Goal: Task Accomplishment & Management: Manage account settings

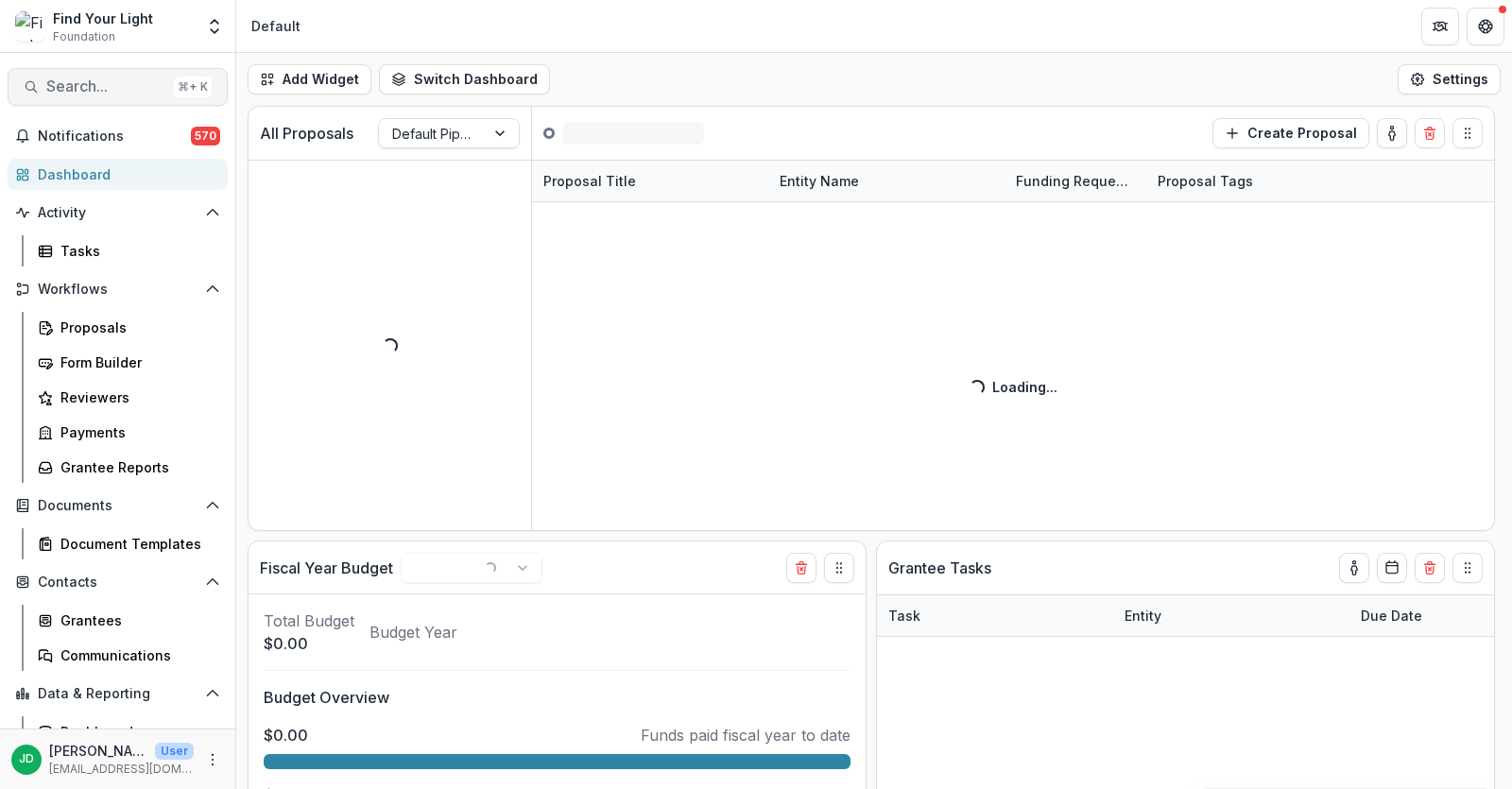
click at [75, 89] on span "Search..." at bounding box center [106, 86] width 120 height 18
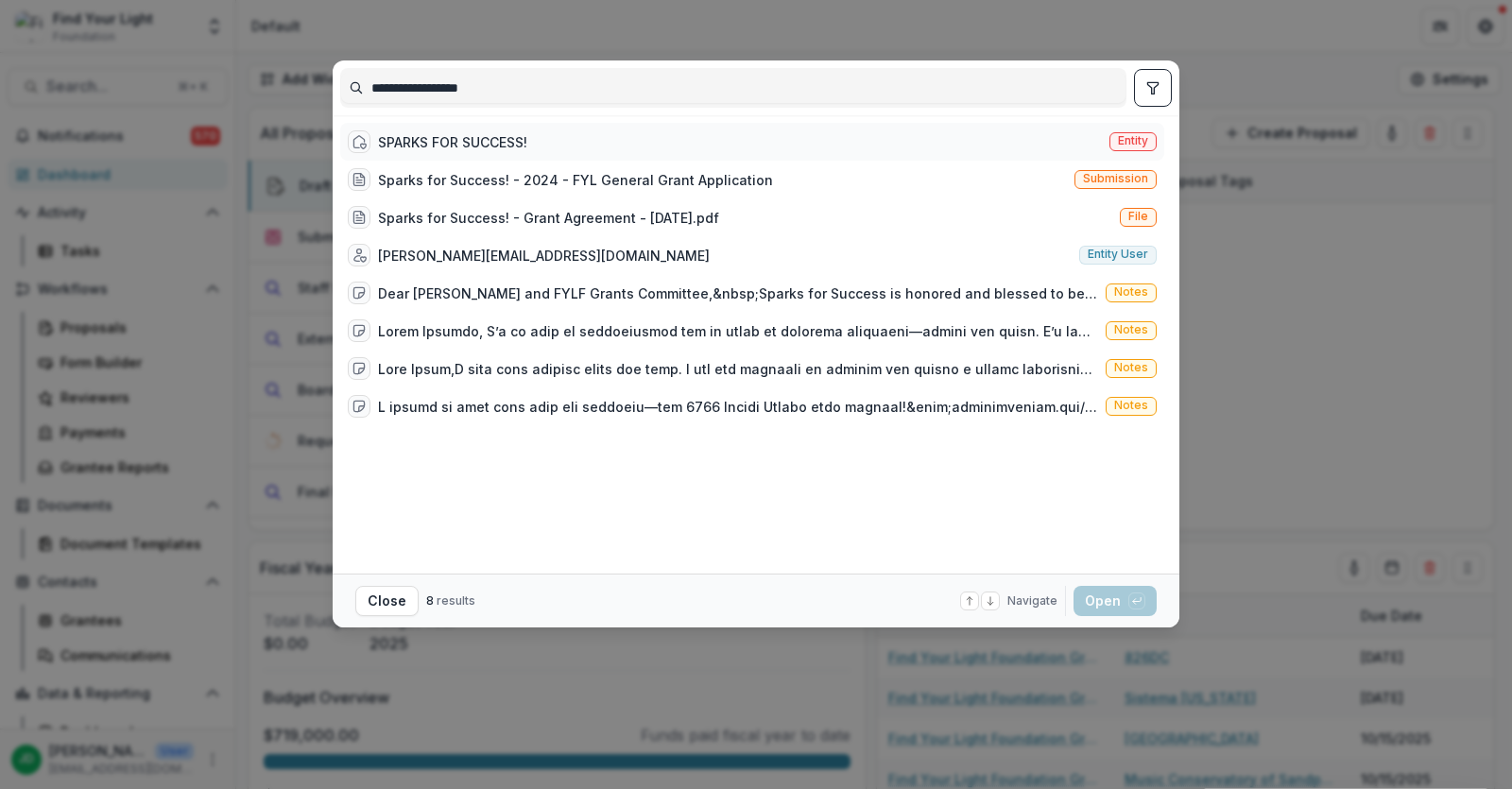
type input "**********"
click at [489, 133] on div "SPARKS FOR SUCCESS!" at bounding box center [452, 142] width 149 height 20
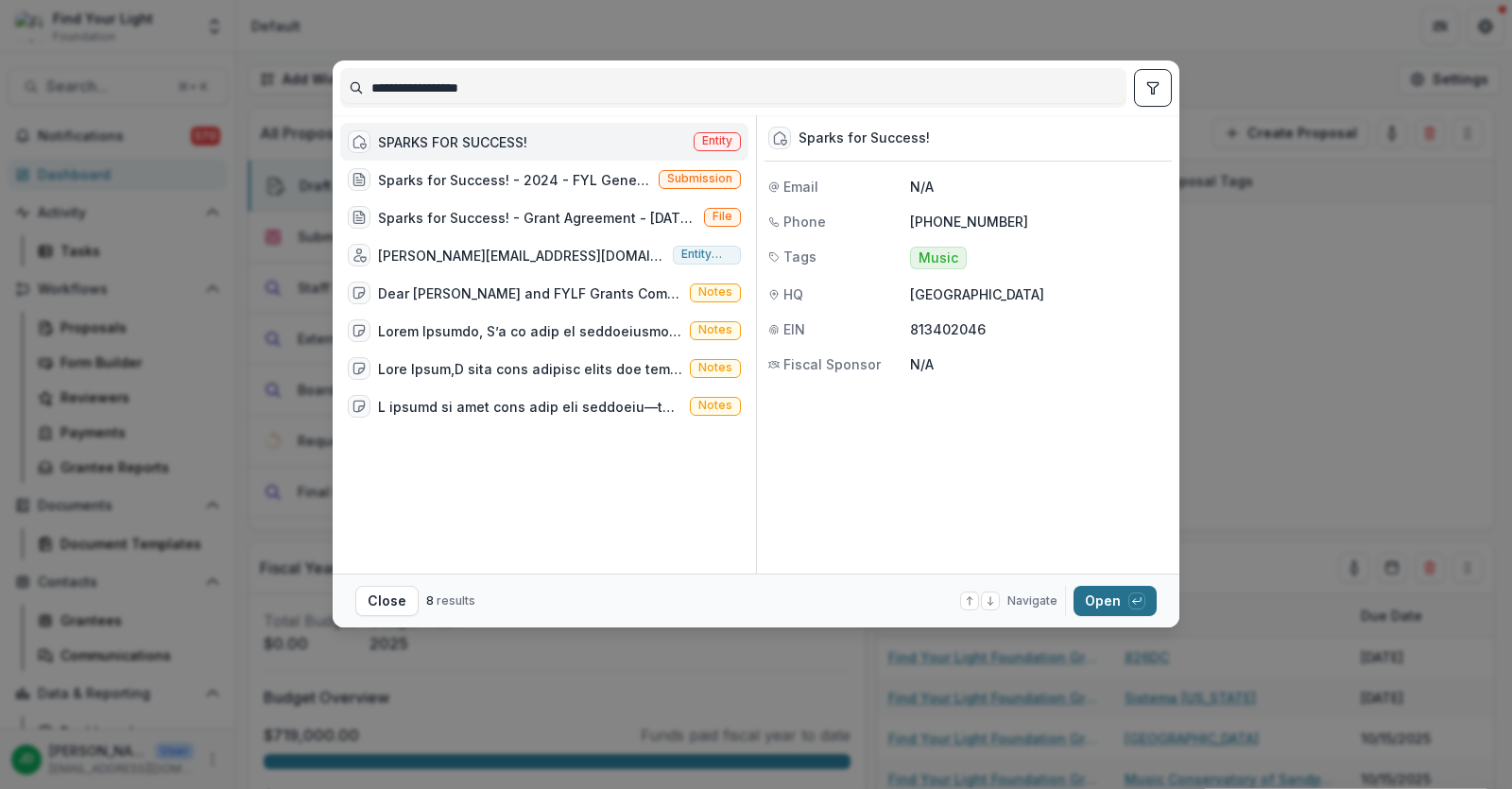
click at [1091, 596] on button "Open with enter key" at bounding box center [1116, 600] width 83 height 30
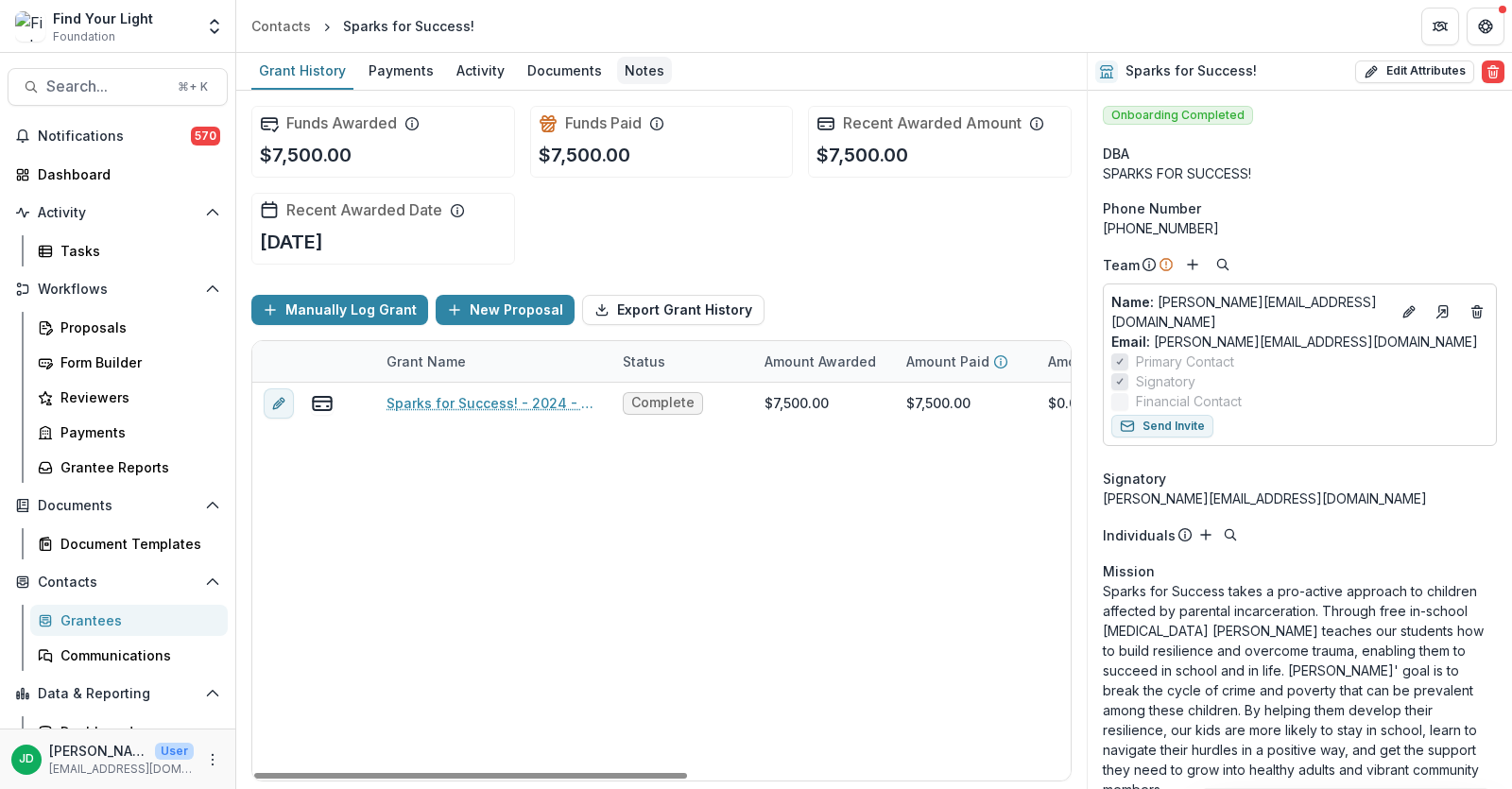
click at [656, 68] on div "Notes" at bounding box center [644, 71] width 55 height 27
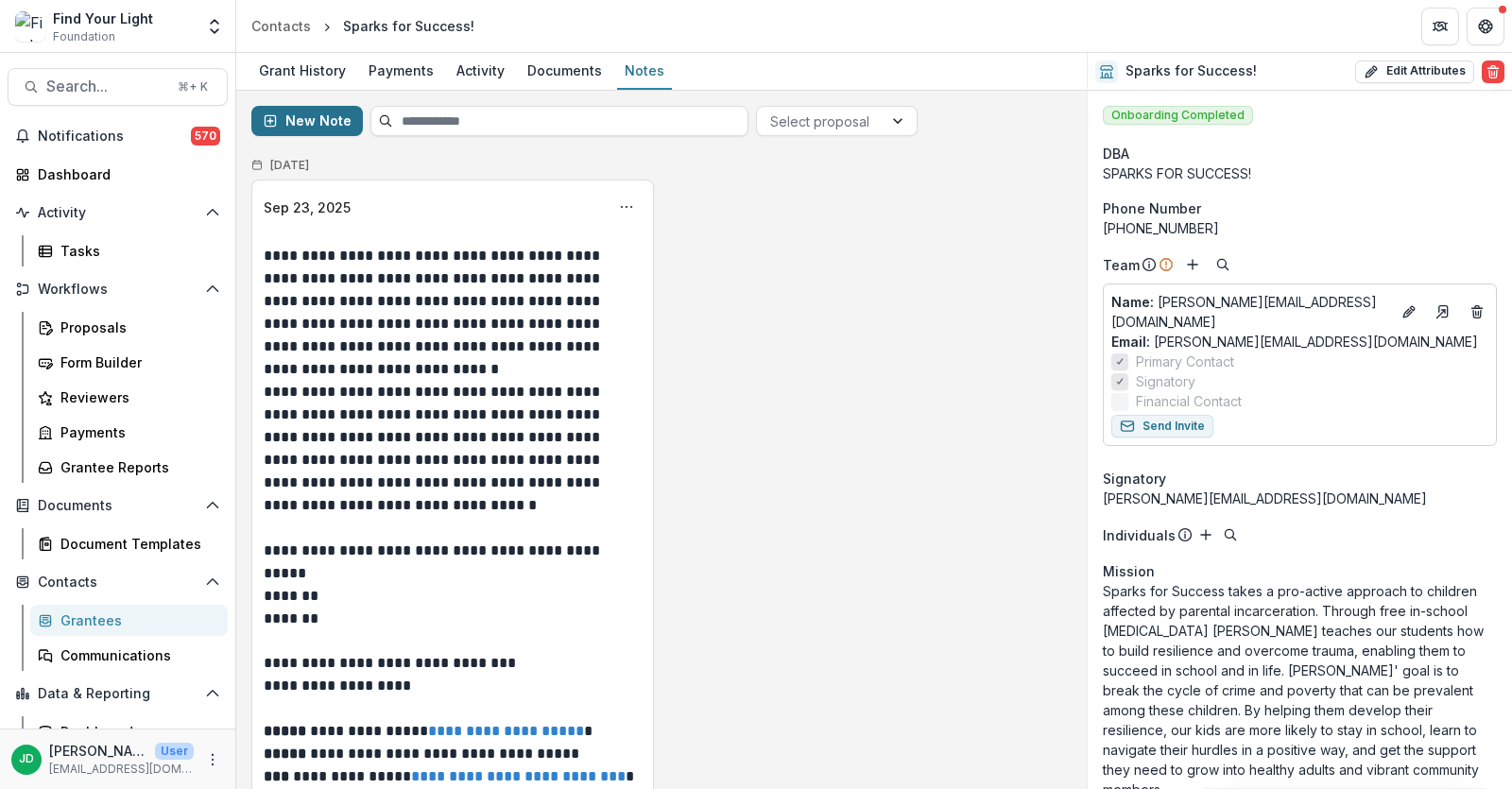
click at [291, 114] on button "New Note" at bounding box center [306, 121] width 111 height 30
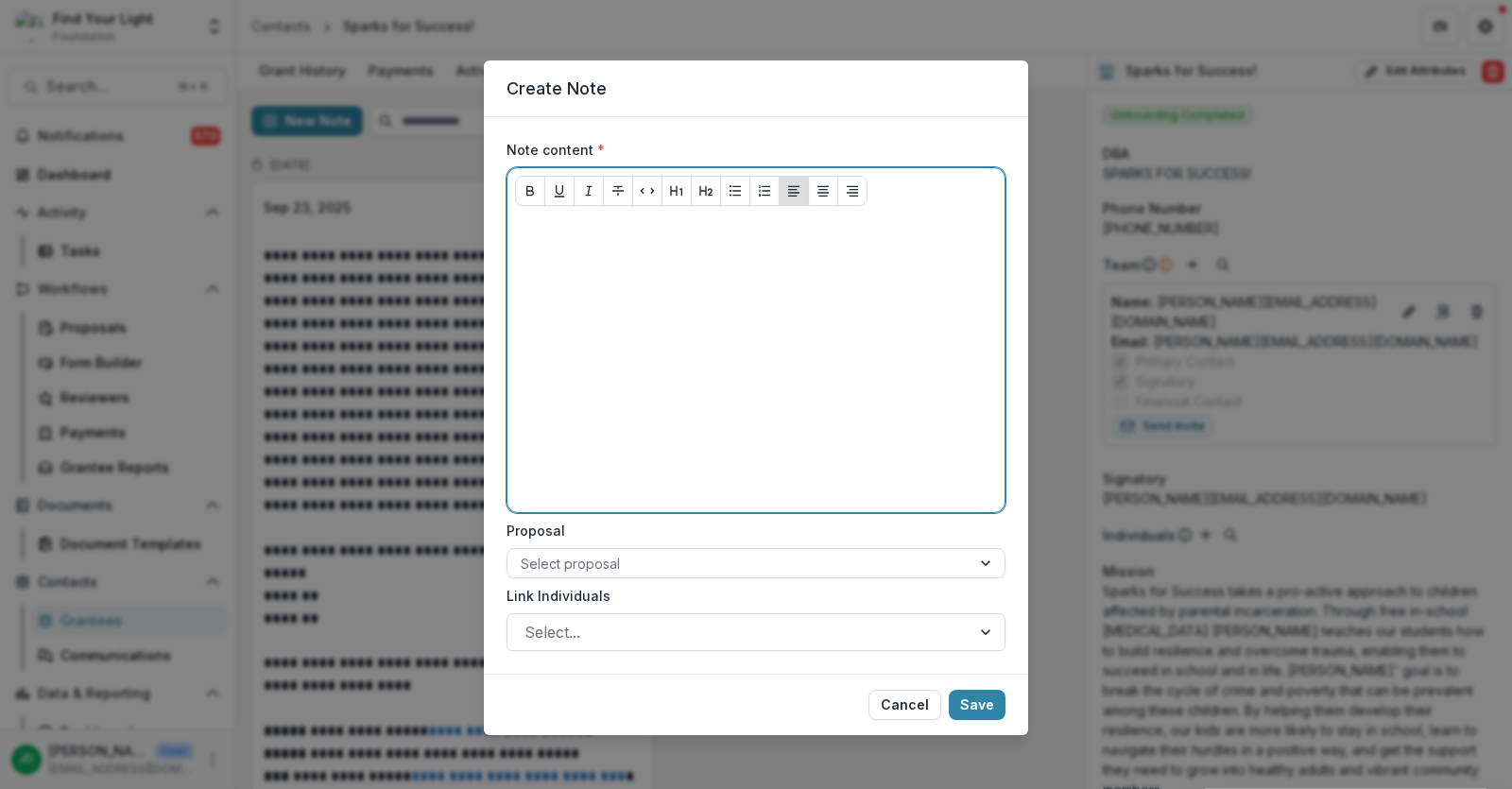
click at [579, 221] on p at bounding box center [756, 232] width 482 height 21
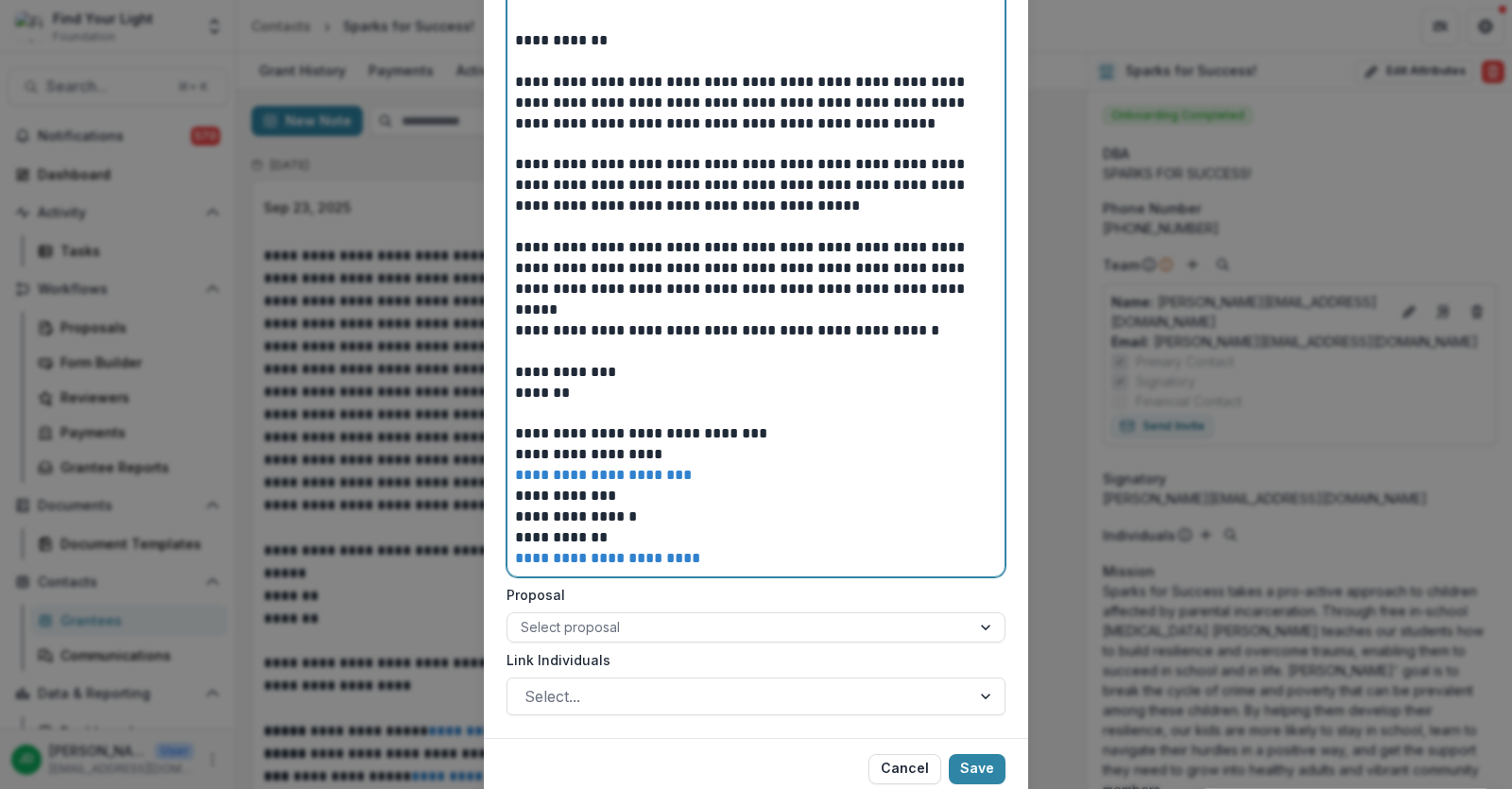
scroll to position [417, 0]
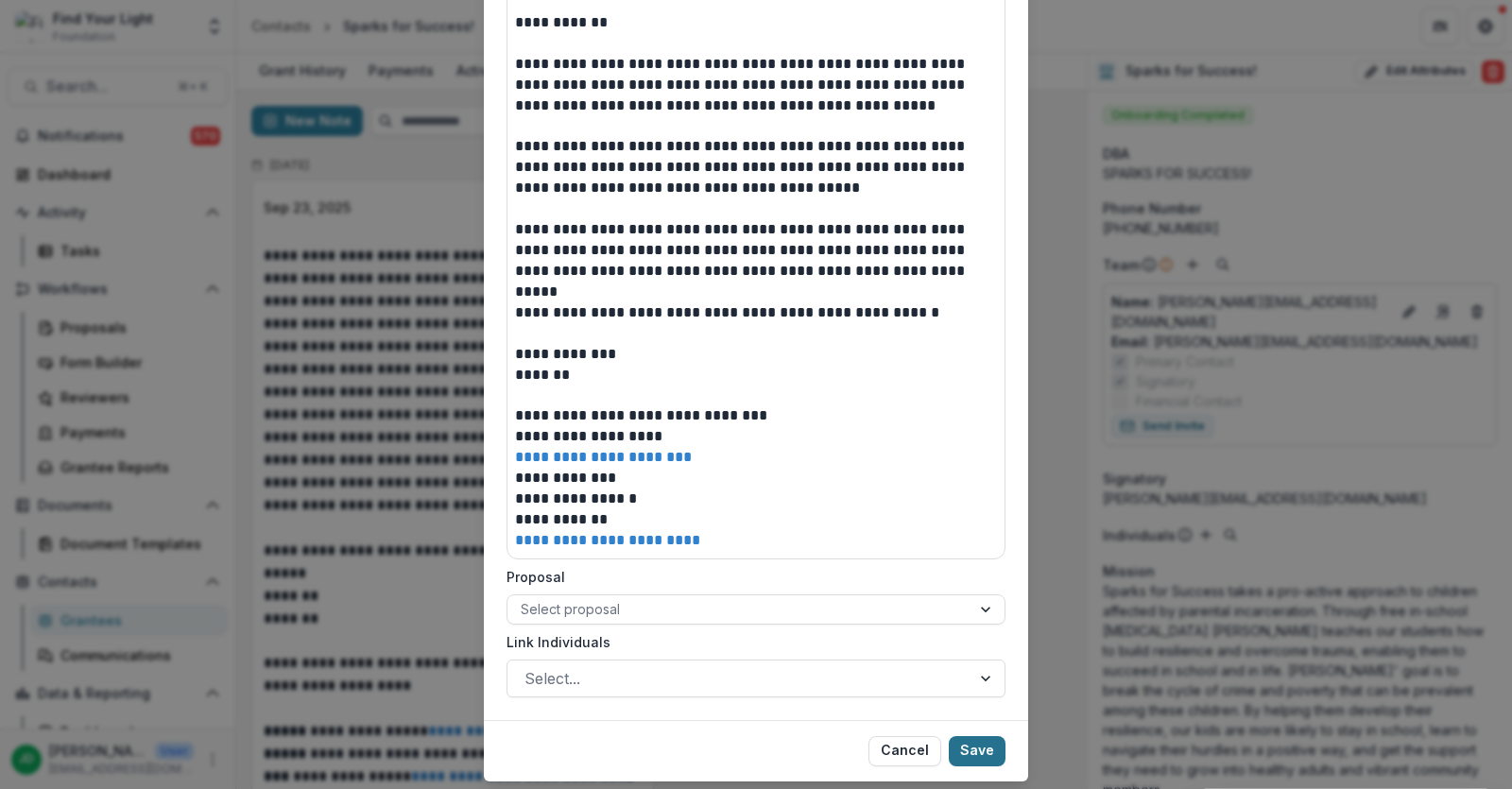
click at [976, 751] on button "Save" at bounding box center [977, 751] width 57 height 30
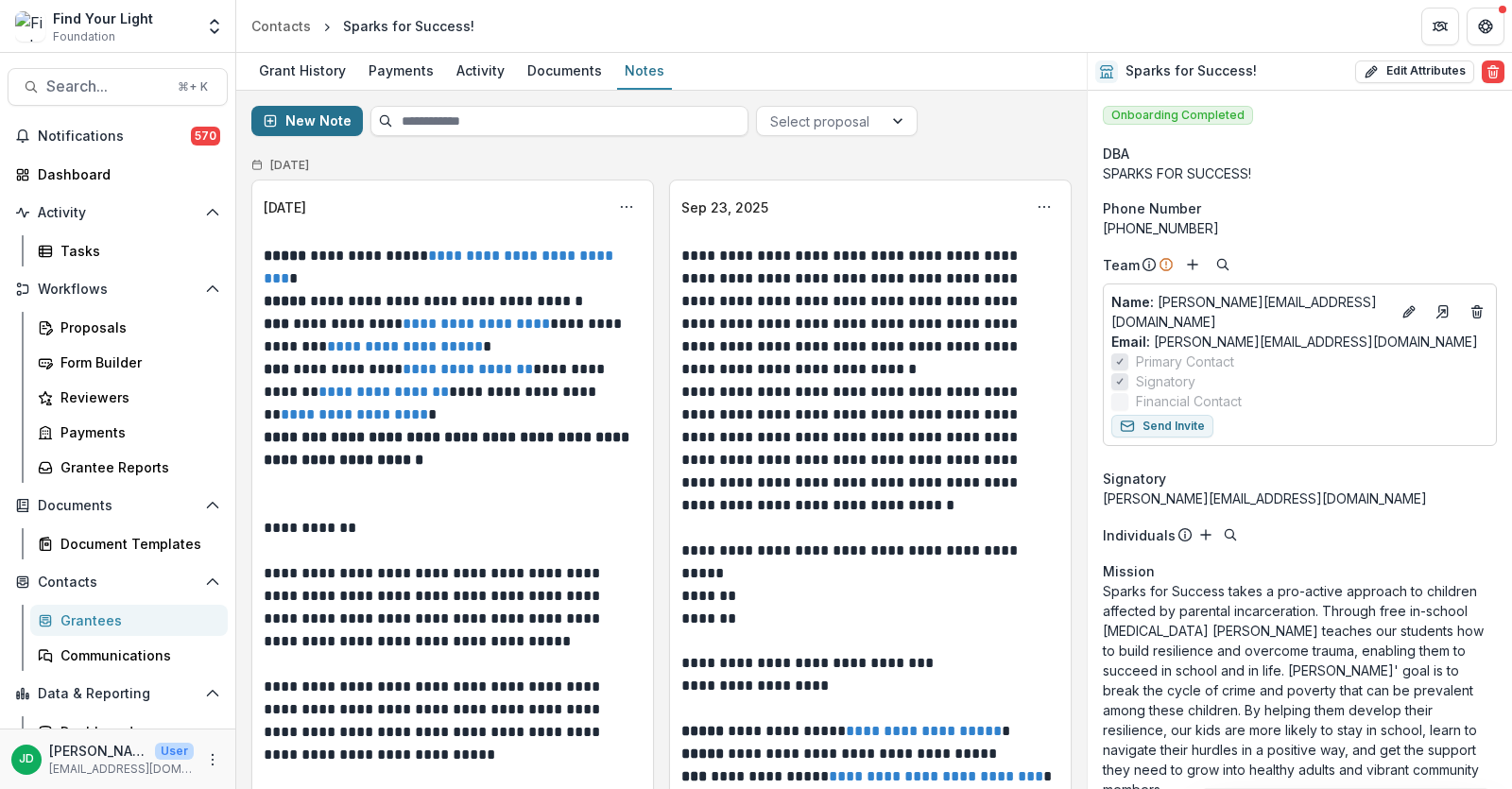
click at [308, 119] on button "New Note" at bounding box center [306, 121] width 111 height 30
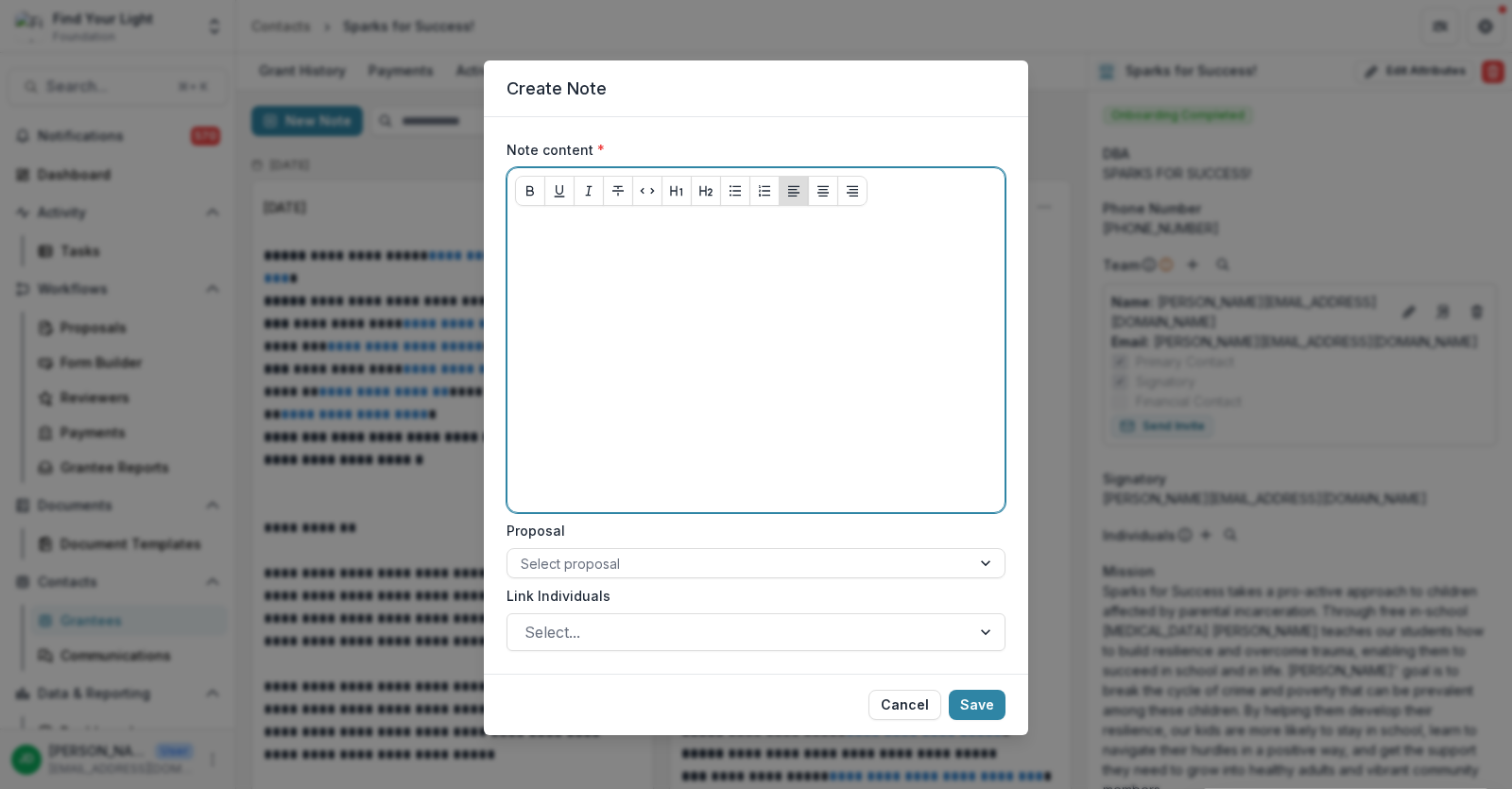
click at [548, 234] on p at bounding box center [756, 232] width 482 height 21
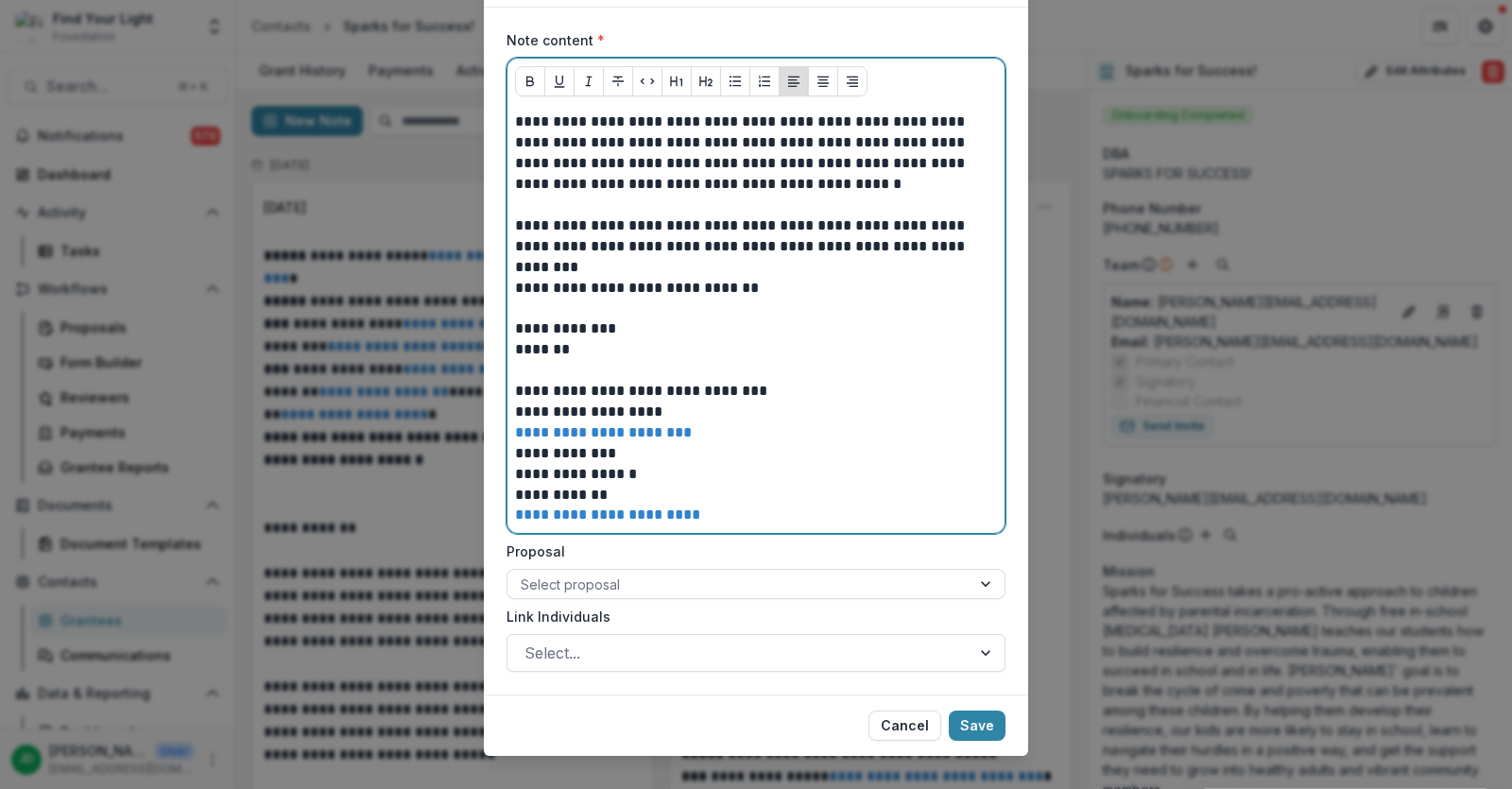
scroll to position [116, 0]
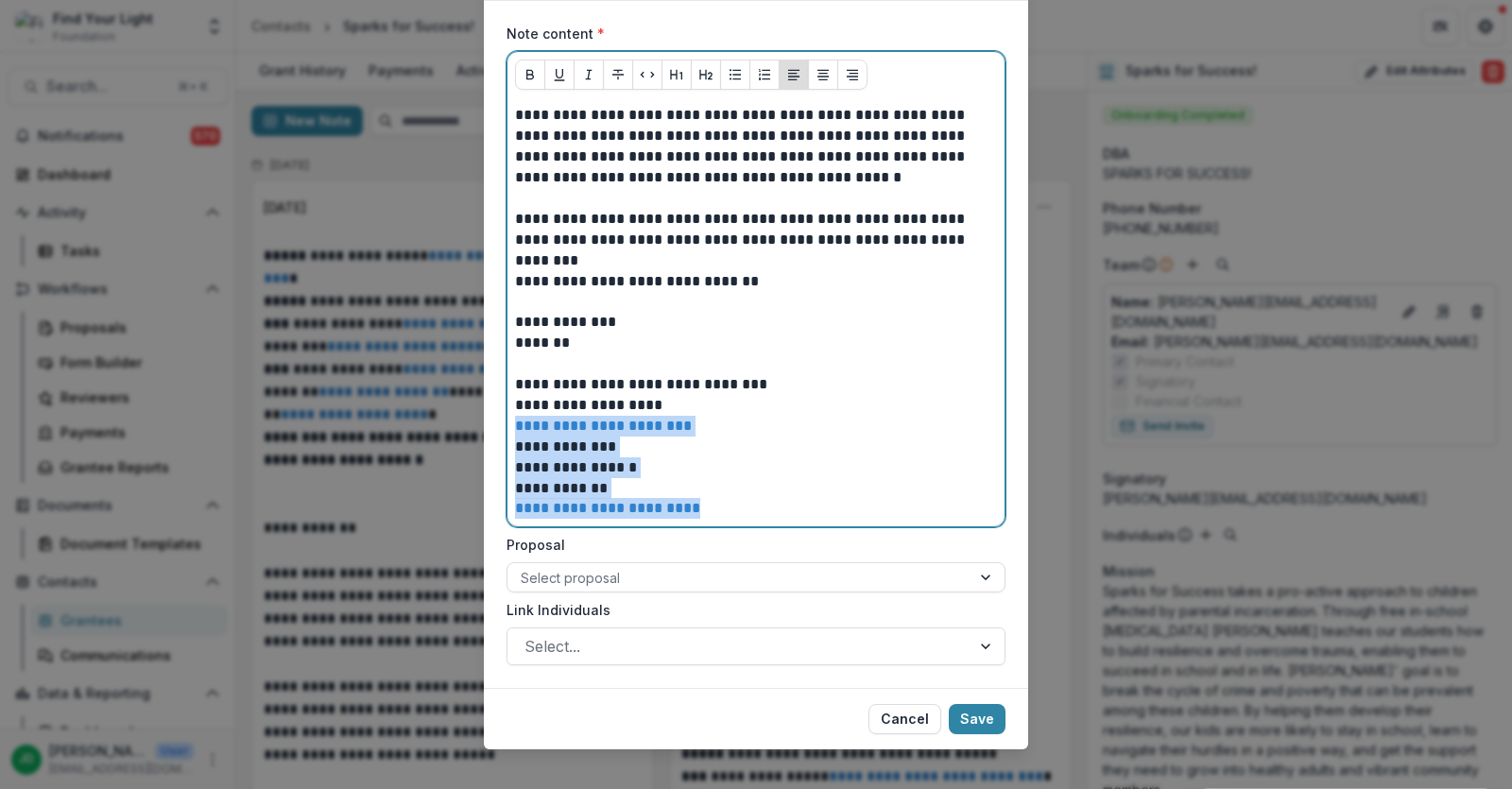
drag, startPoint x: 674, startPoint y: 404, endPoint x: 740, endPoint y: 548, distance: 158.4
click at [740, 548] on div "**********" at bounding box center [756, 344] width 499 height 642
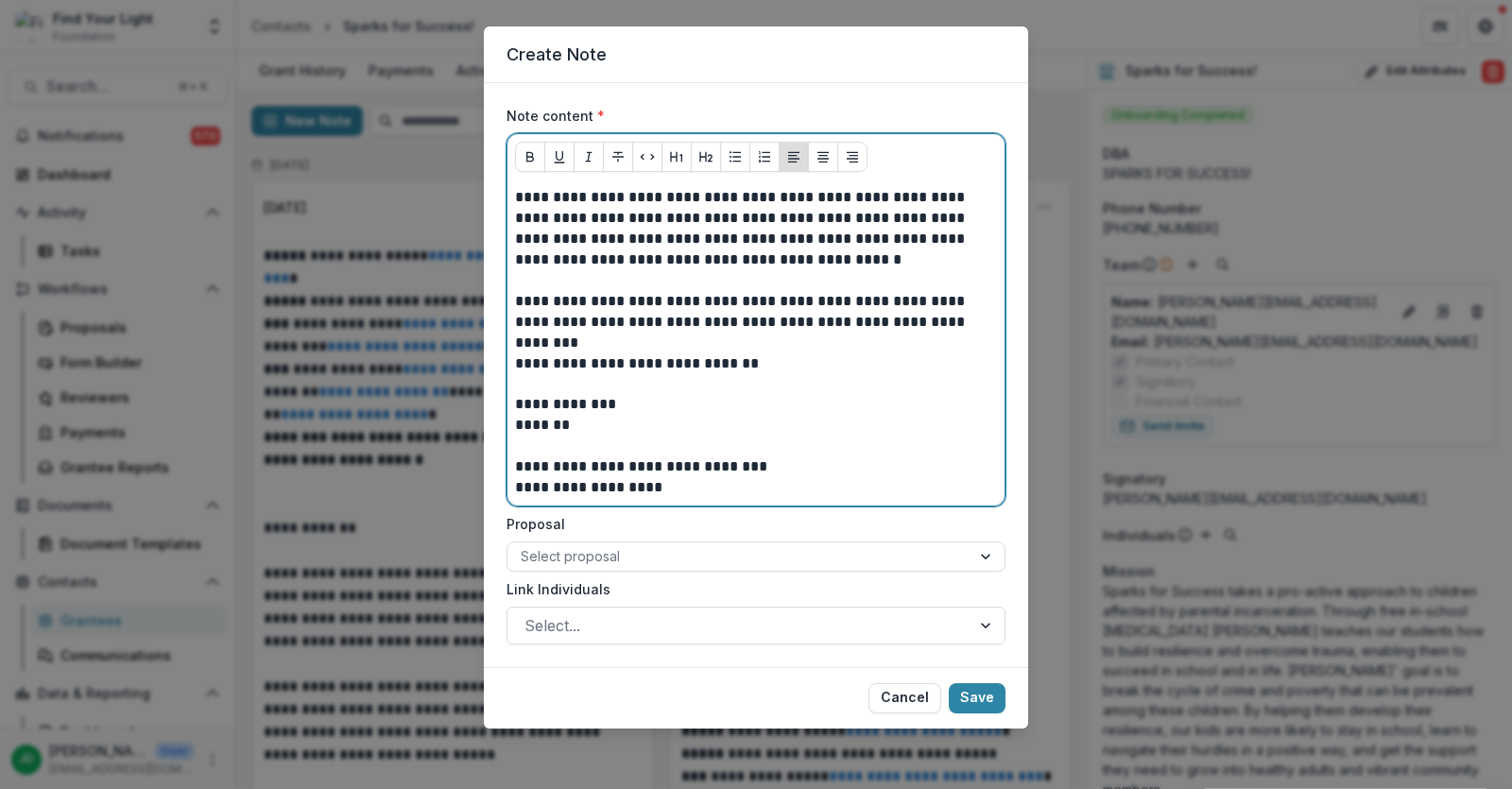
scroll to position [32, 0]
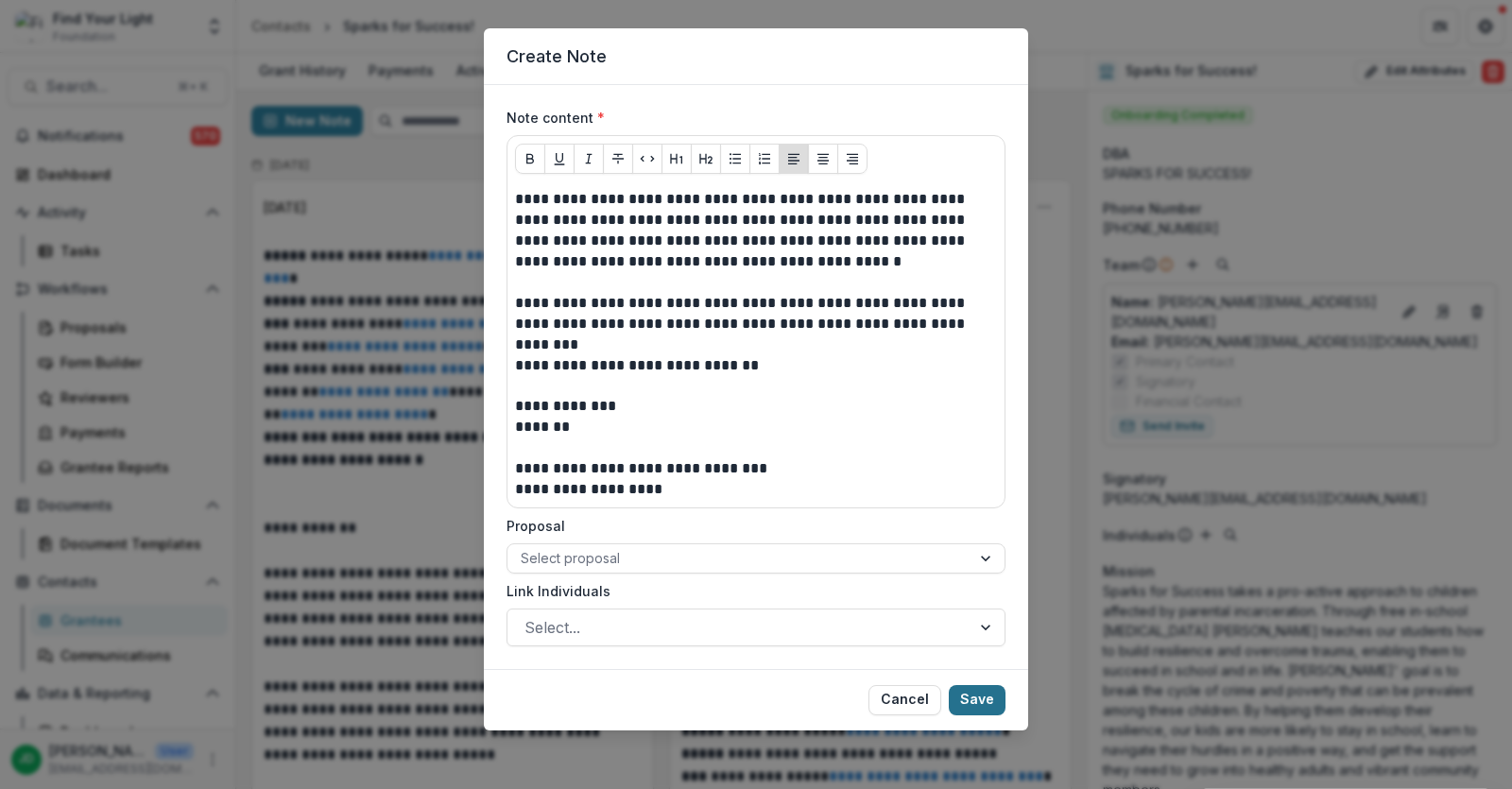
click at [979, 699] on button "Save" at bounding box center [977, 700] width 57 height 30
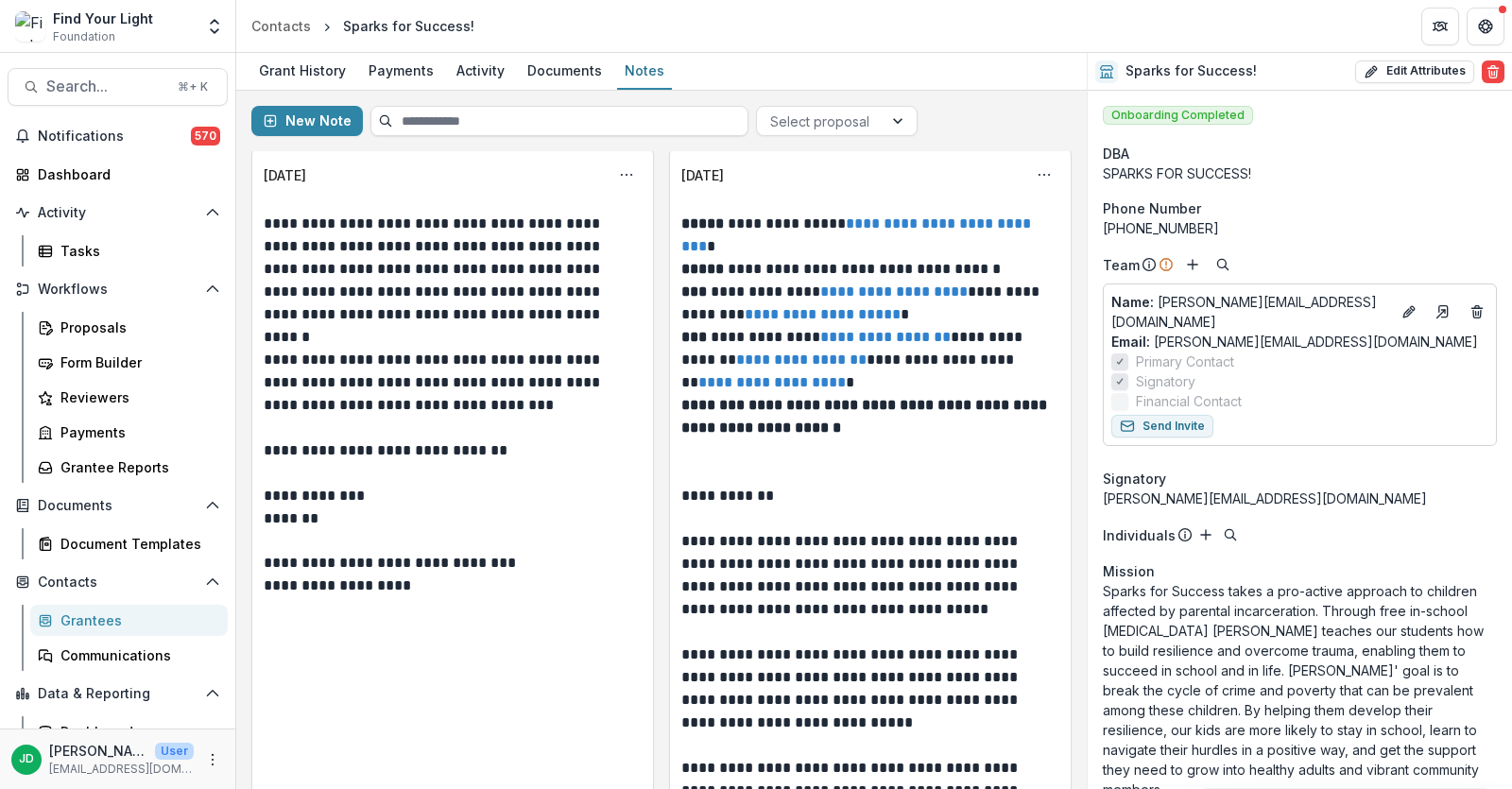
scroll to position [0, 0]
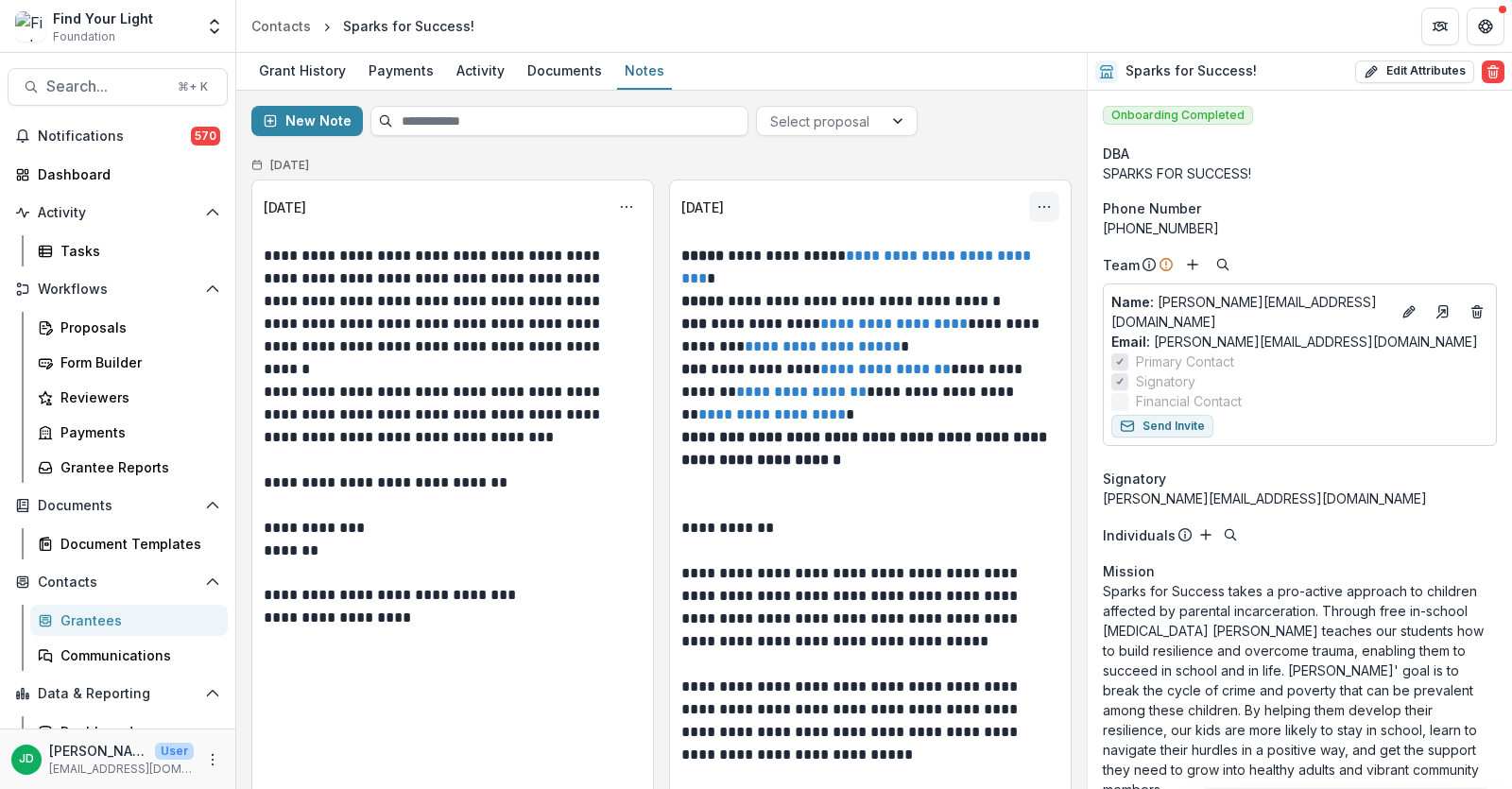
click at [1037, 205] on icon "Options" at bounding box center [1045, 207] width 15 height 15
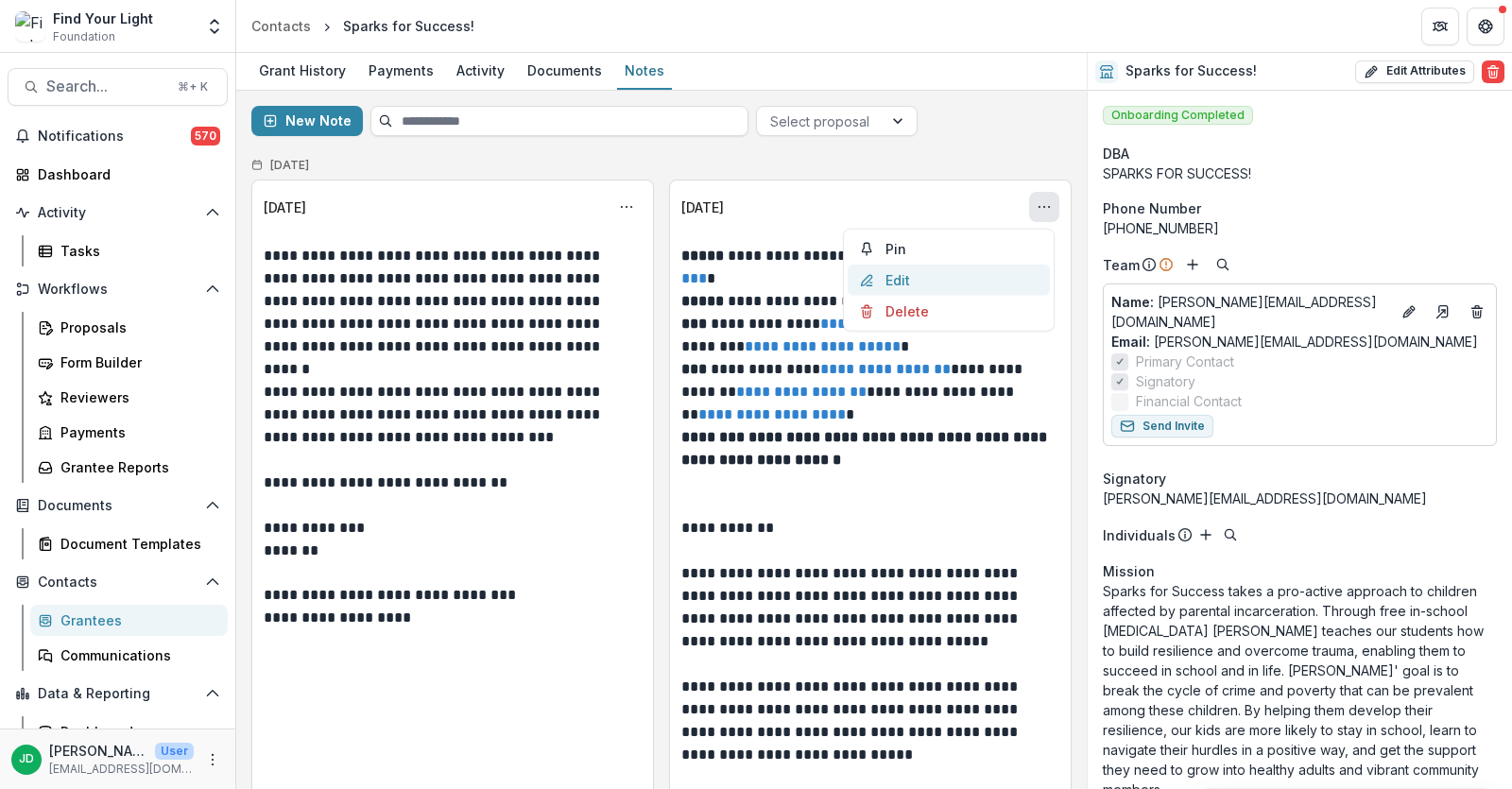
click at [936, 266] on button "Edit" at bounding box center [948, 280] width 202 height 31
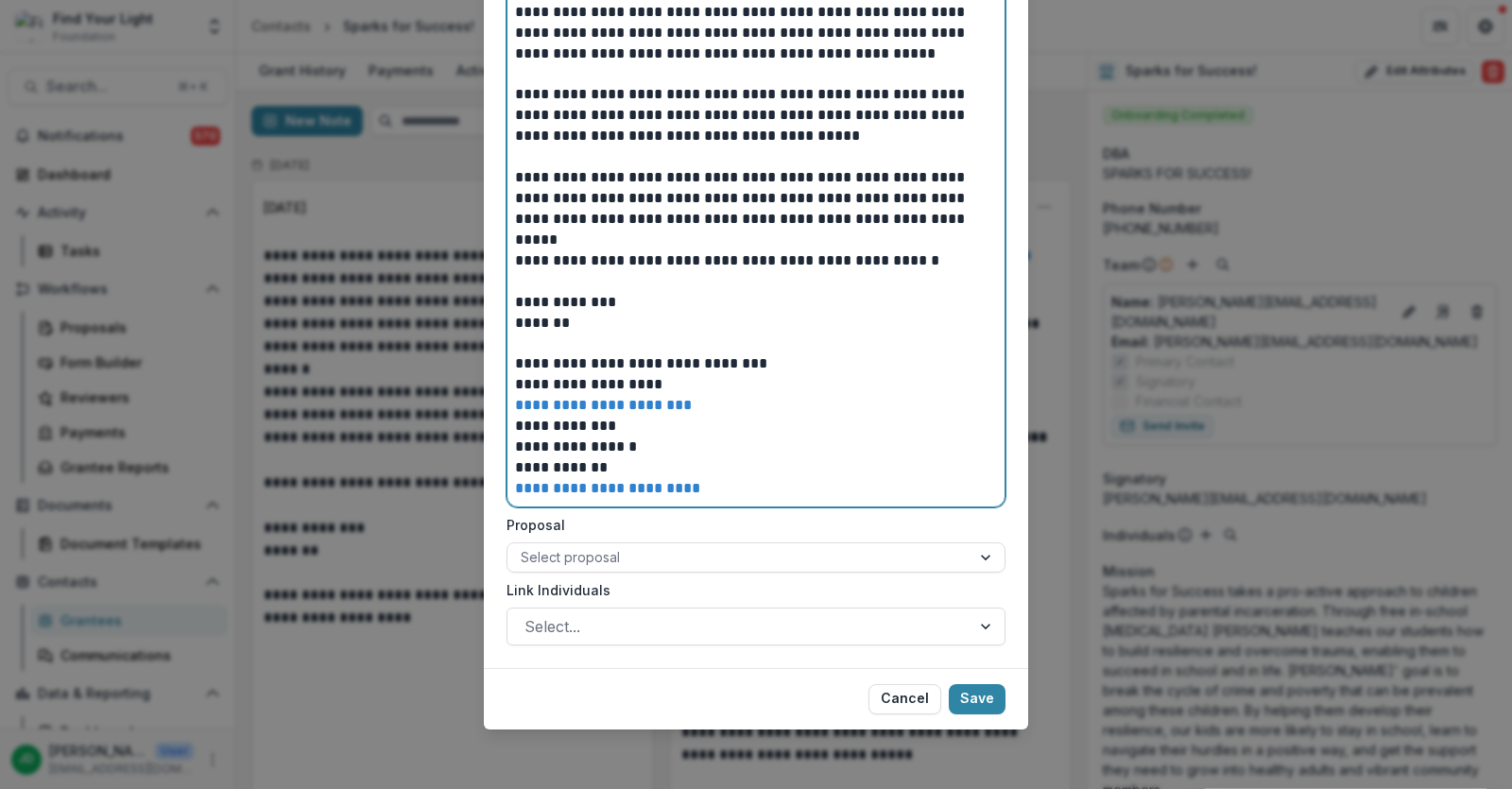
scroll to position [217, 0]
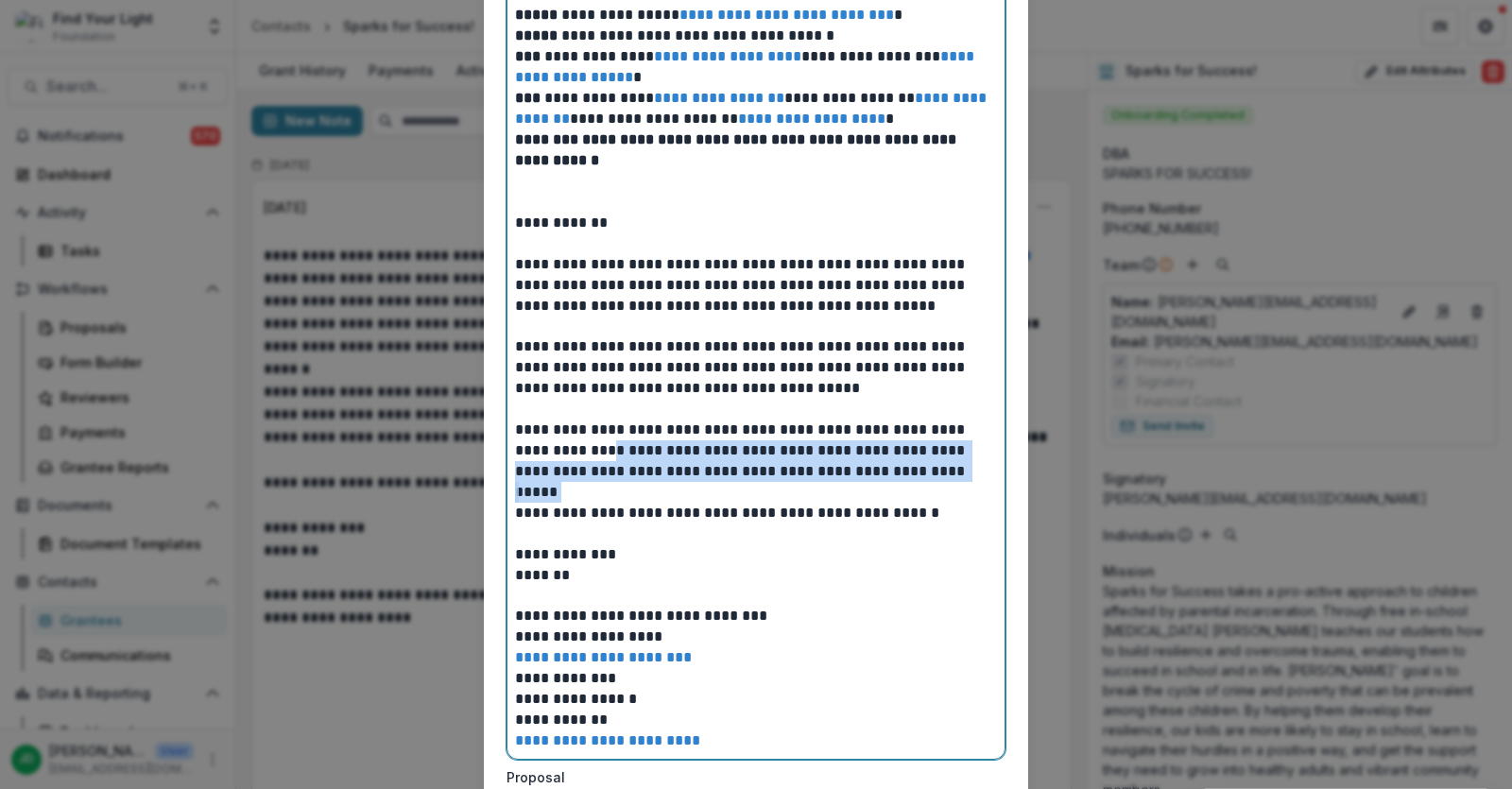
drag, startPoint x: 726, startPoint y: 485, endPoint x: 552, endPoint y: 453, distance: 176.9
click at [552, 453] on blockquote "**********" at bounding box center [756, 471] width 482 height 560
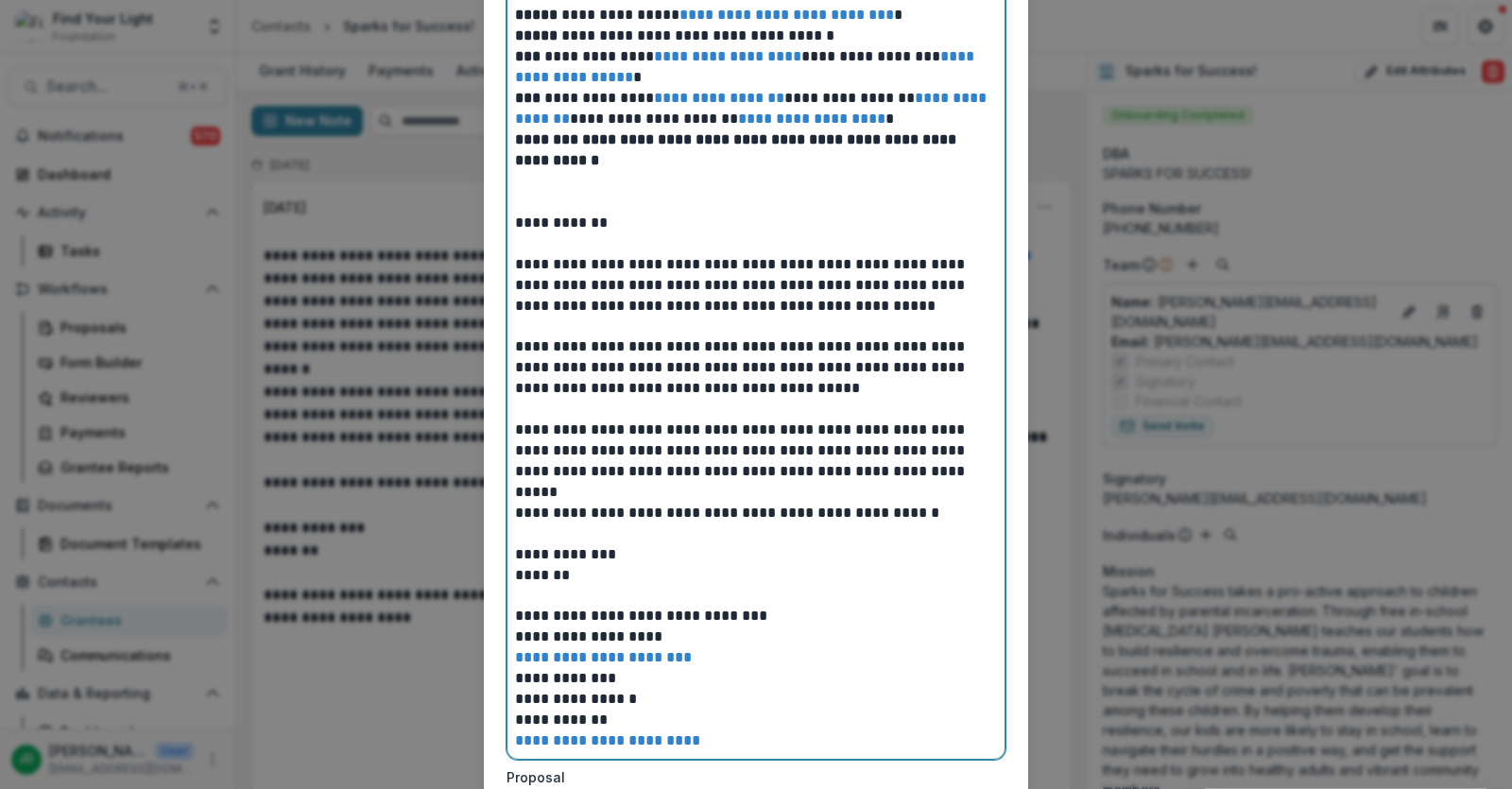
click at [739, 638] on p "**********" at bounding box center [757, 637] width 483 height 21
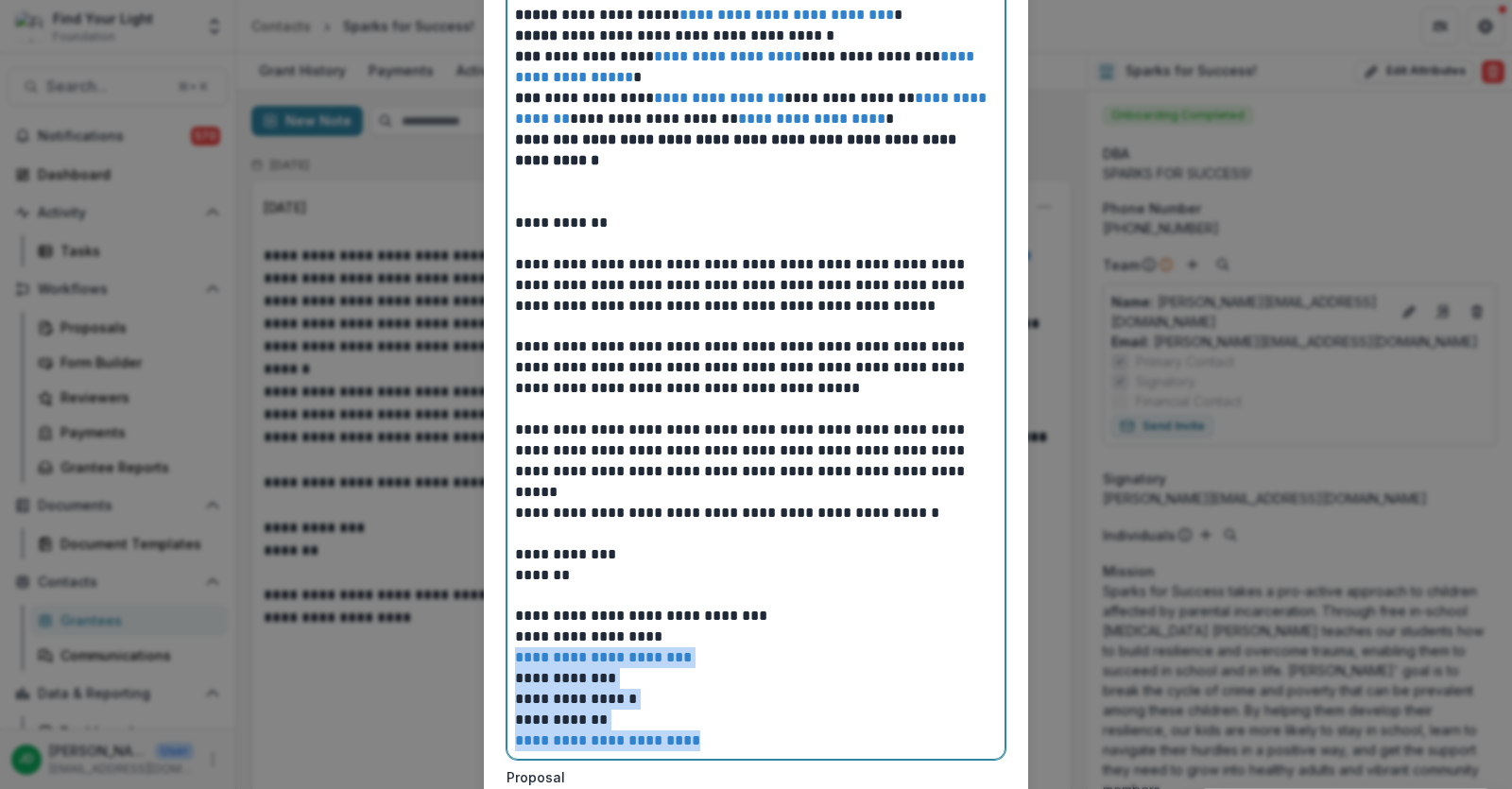
drag, startPoint x: 676, startPoint y: 631, endPoint x: 749, endPoint y: 754, distance: 143.0
click at [749, 754] on div "**********" at bounding box center [756, 378] width 497 height 762
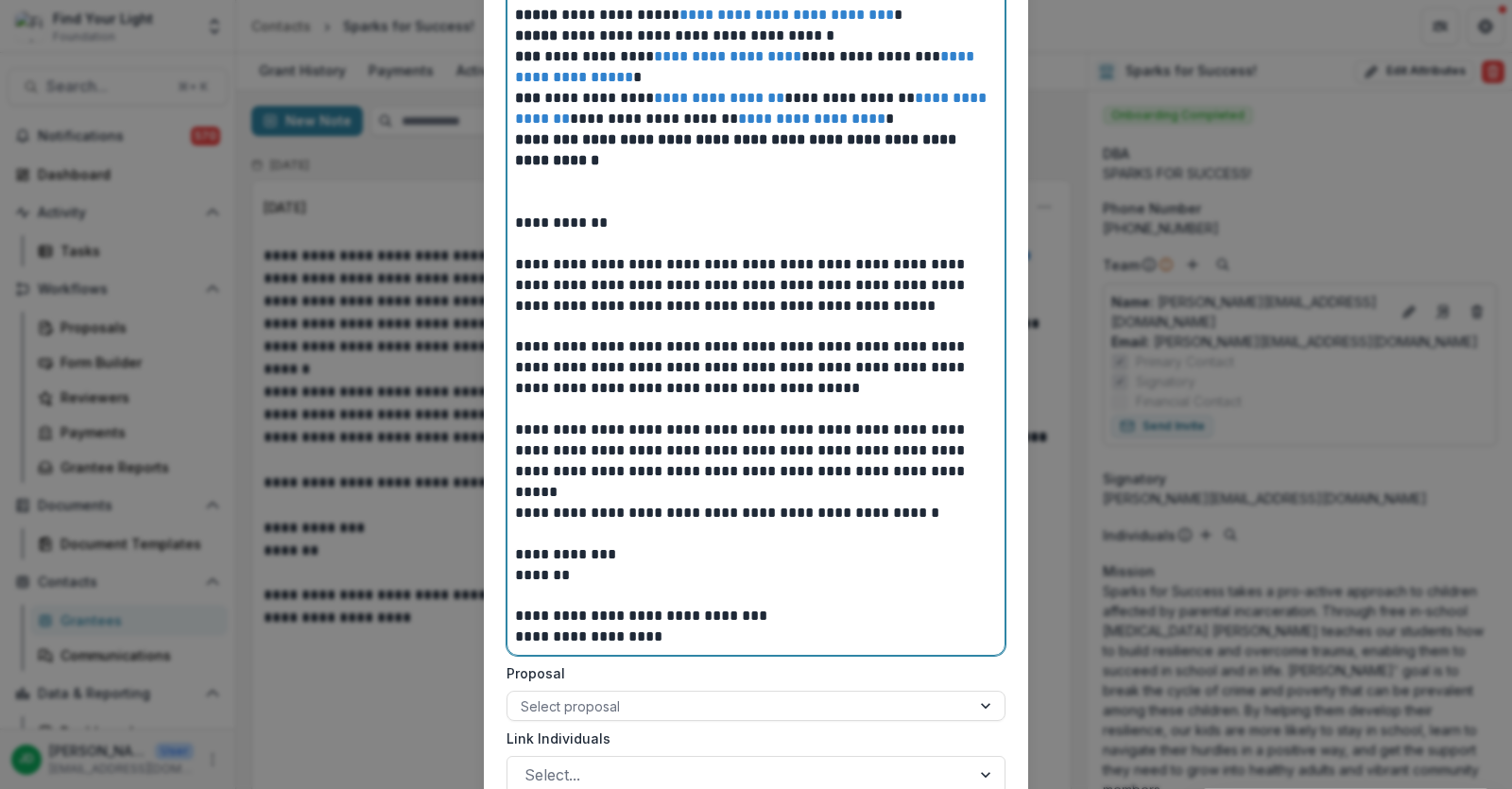
scroll to position [365, 0]
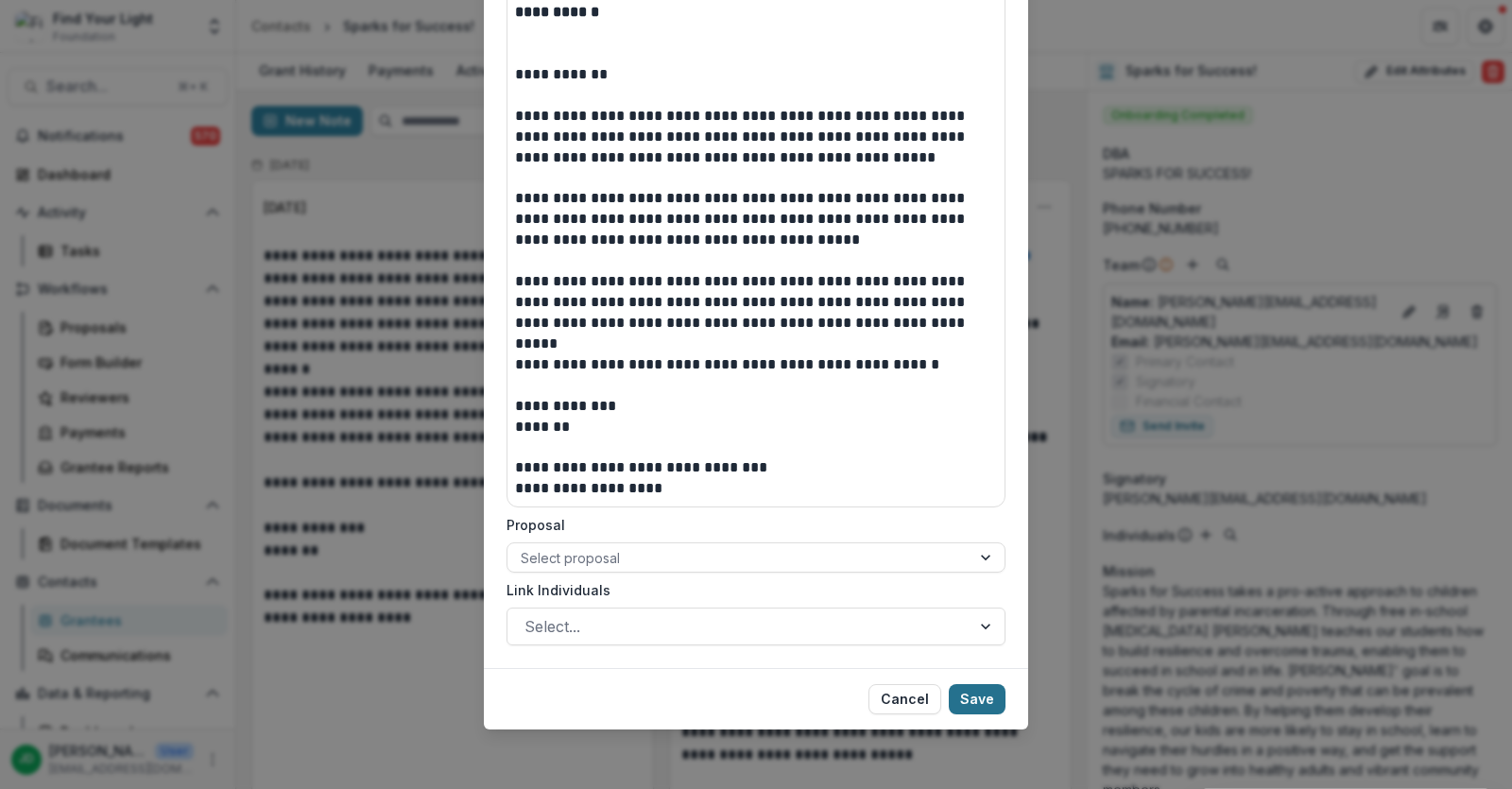
click at [993, 692] on button "Save" at bounding box center [977, 699] width 57 height 30
